Goal: Obtain resource: Download file/media

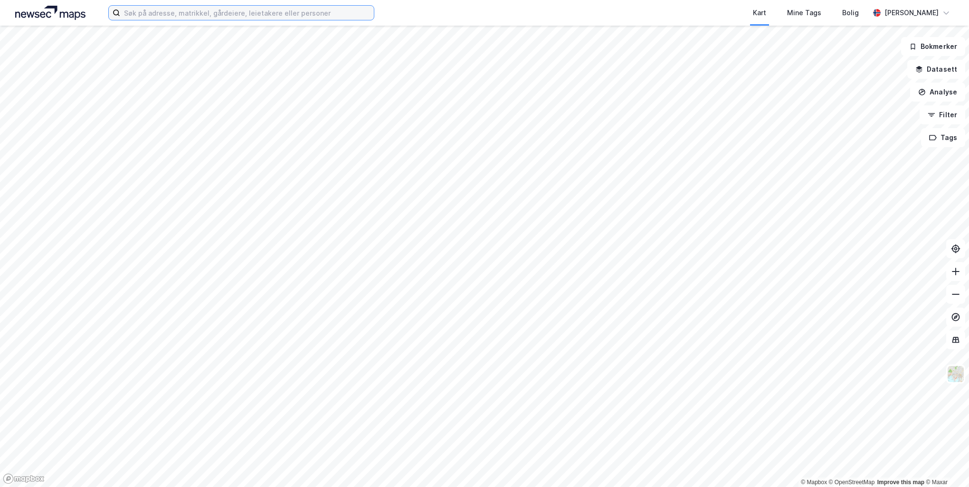
click at [202, 17] on input at bounding box center [247, 13] width 254 height 14
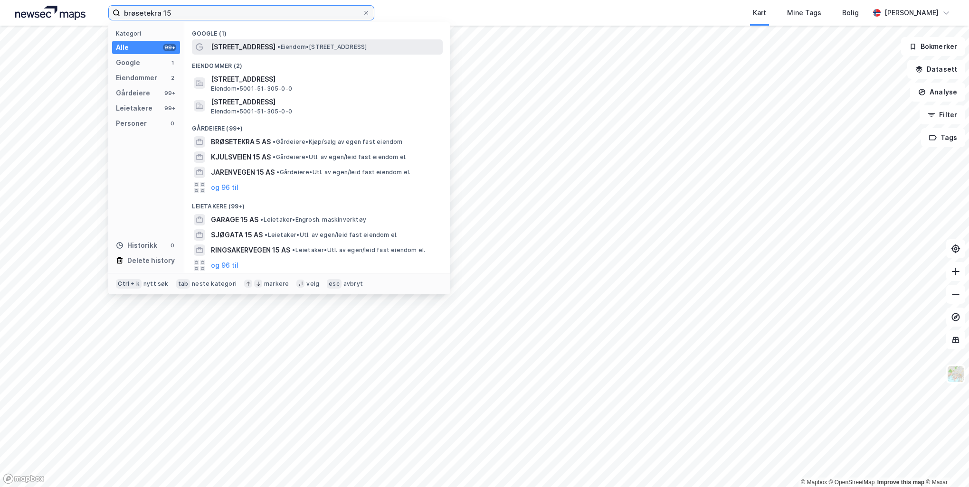
type input "brøsetekra 15"
click at [277, 49] on span "•" at bounding box center [278, 46] width 3 height 7
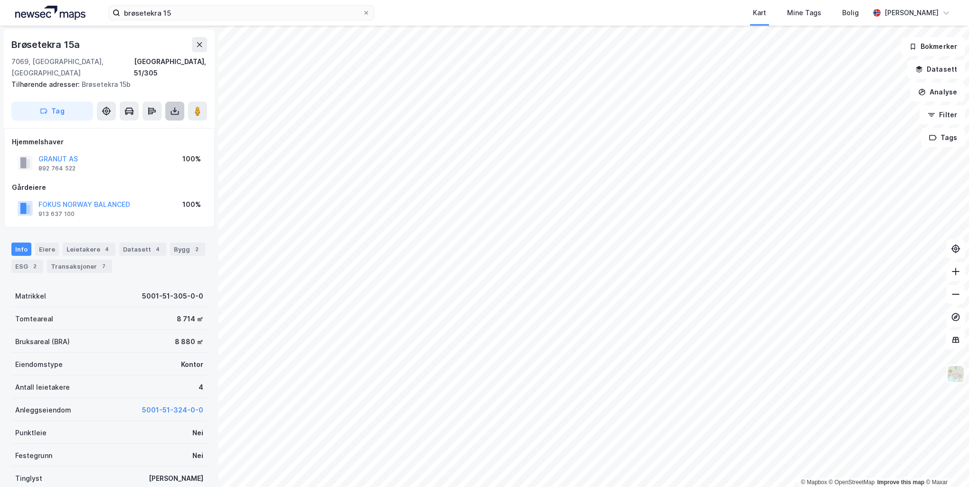
click at [173, 106] on icon at bounding box center [175, 111] width 10 height 10
click at [168, 123] on div "Last ned grunnbok" at bounding box center [133, 130] width 101 height 15
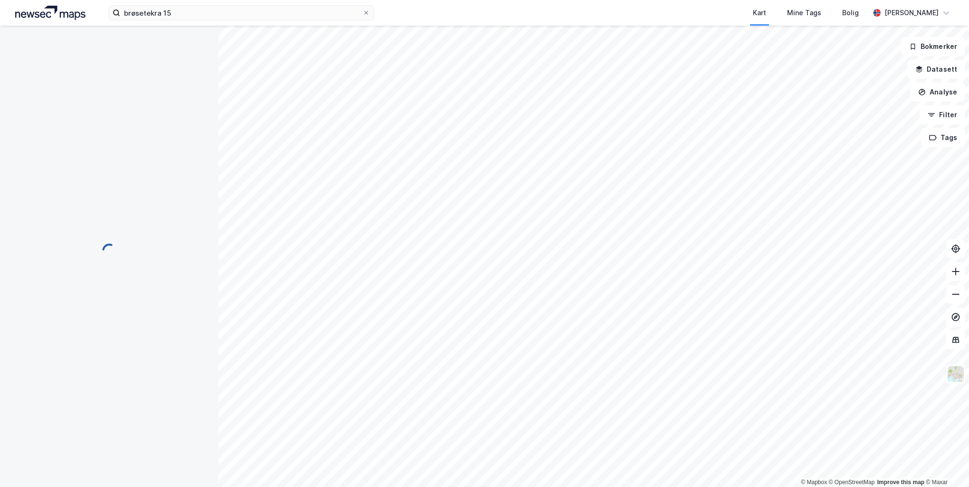
scroll to position [1, 0]
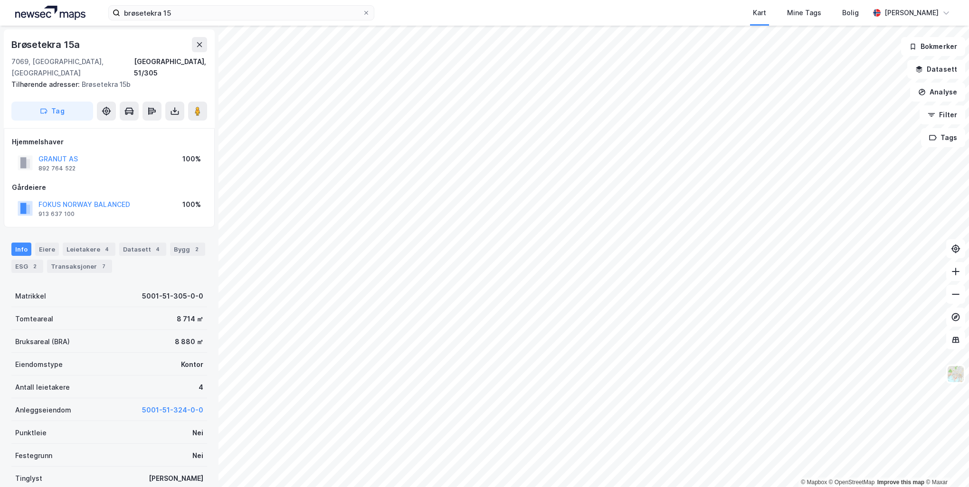
scroll to position [1, 0]
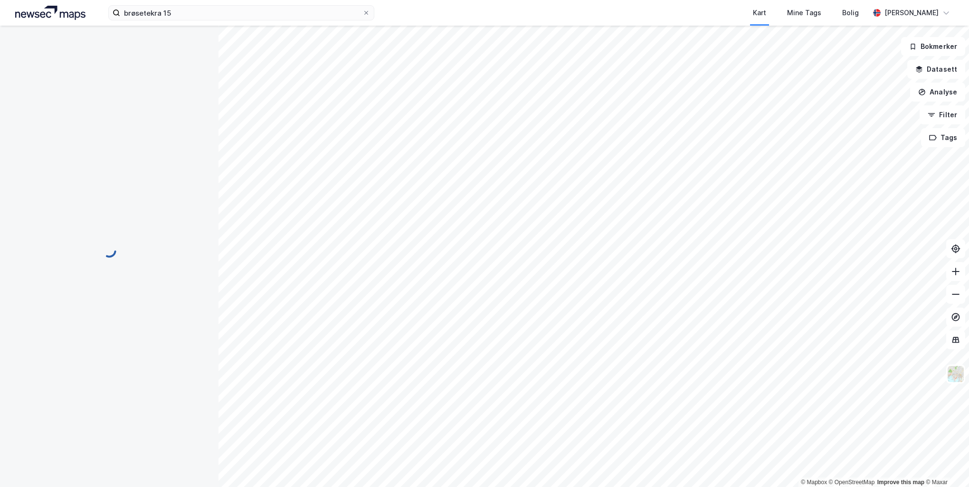
scroll to position [1, 0]
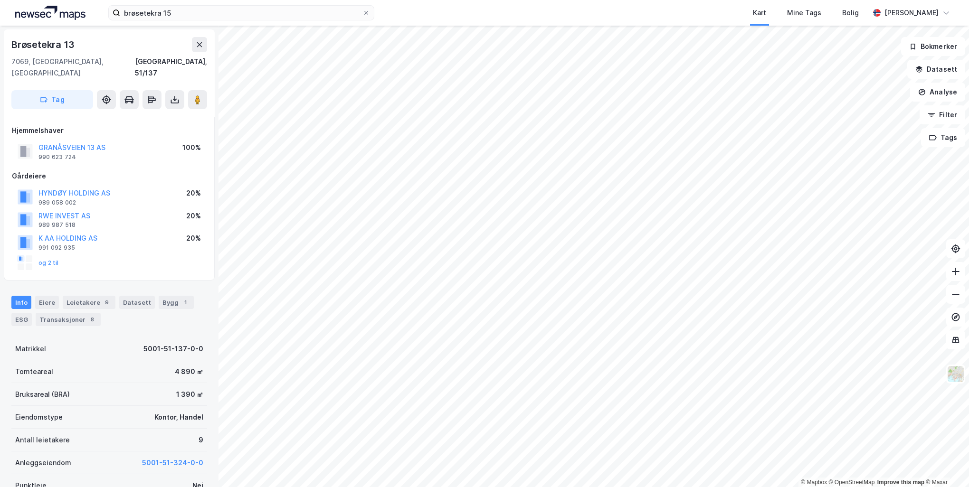
scroll to position [1, 0]
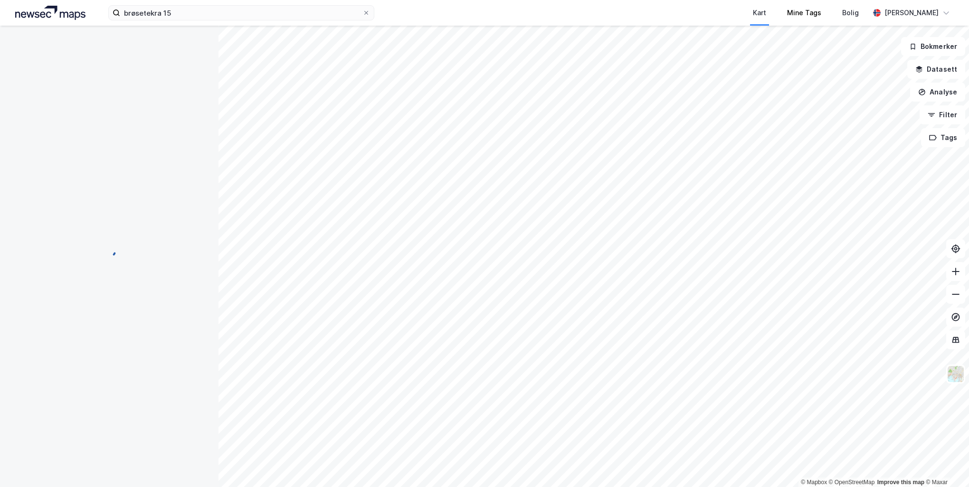
scroll to position [1, 0]
